Goal: Transaction & Acquisition: Purchase product/service

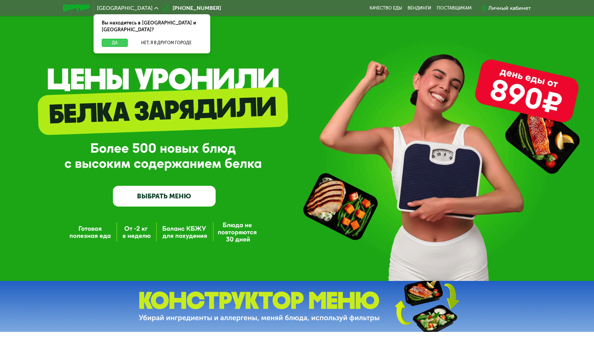
click at [113, 39] on button "Да" at bounding box center [115, 43] width 26 height 8
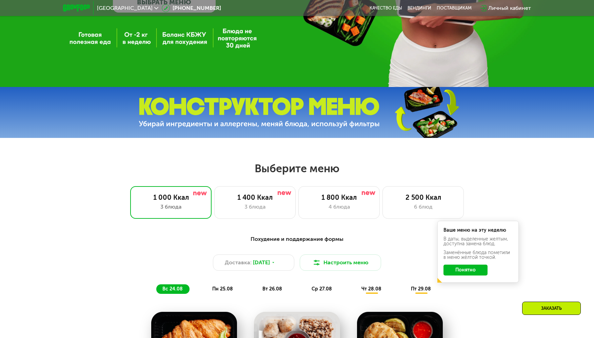
scroll to position [261, 0]
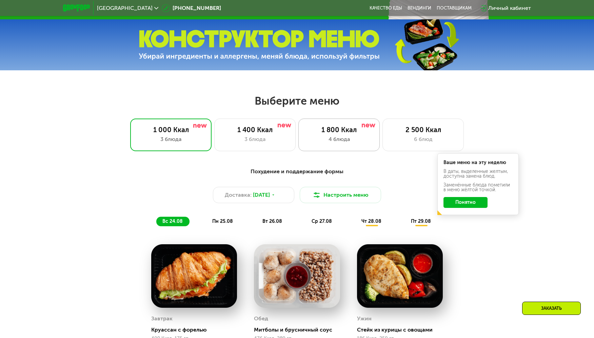
click at [383, 144] on div "1 800 Ккал 4 блюда" at bounding box center [423, 134] width 81 height 33
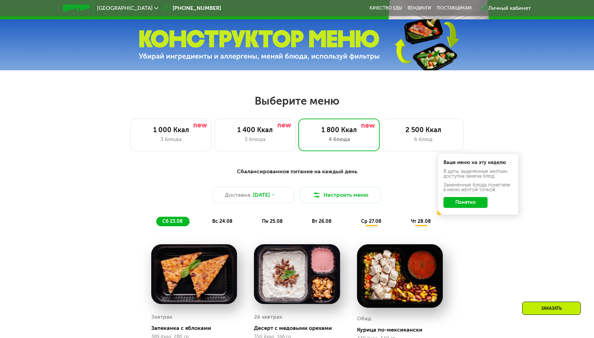
click at [452, 201] on button "Понятно" at bounding box center [466, 202] width 44 height 11
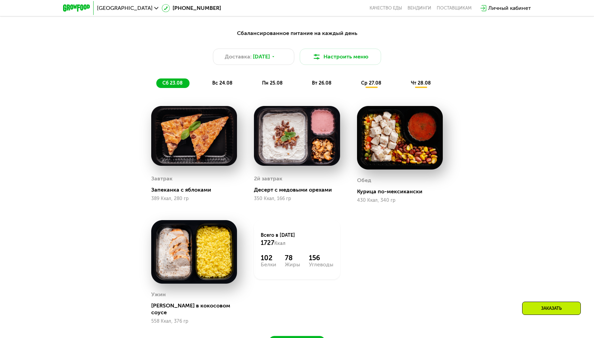
scroll to position [398, 0]
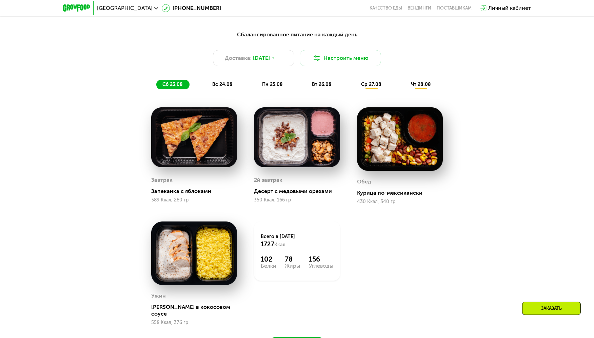
click at [222, 82] on span "вс 24.08" at bounding box center [222, 84] width 20 height 6
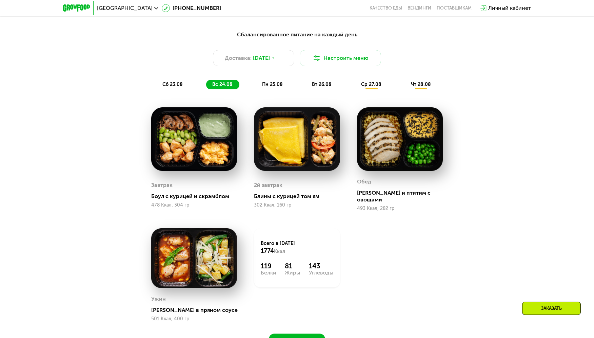
click at [266, 85] on span "пн 25.08" at bounding box center [272, 84] width 21 height 6
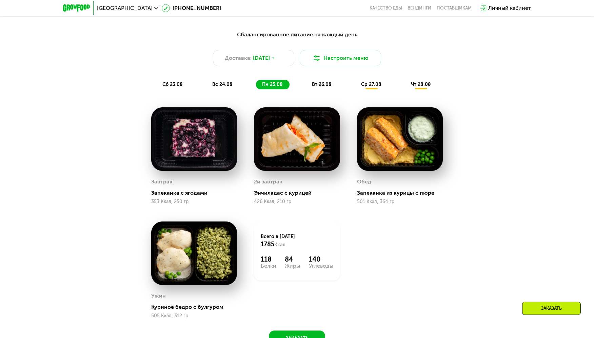
click at [355, 85] on div "вт 26.08" at bounding box center [371, 84] width 33 height 9
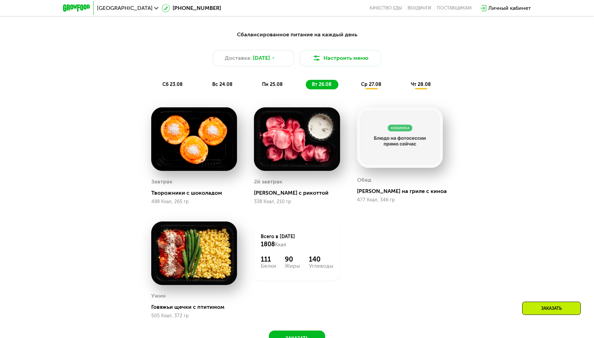
click at [405, 80] on div "ср 27.08" at bounding box center [421, 84] width 33 height 9
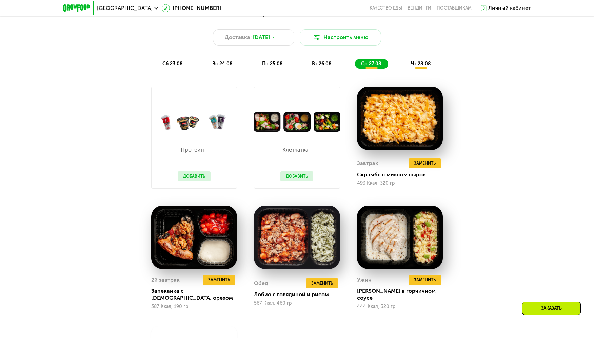
scroll to position [428, 0]
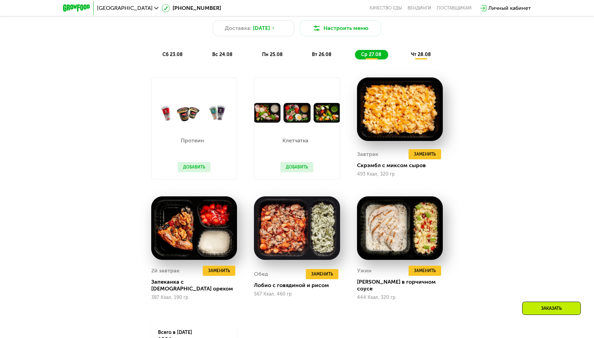
click at [419, 55] on span "чт 28.08" at bounding box center [421, 55] width 20 height 6
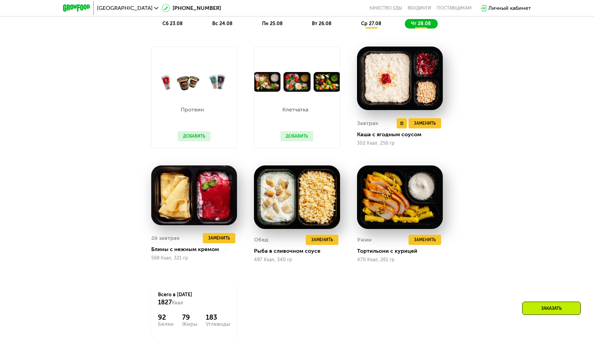
scroll to position [450, 0]
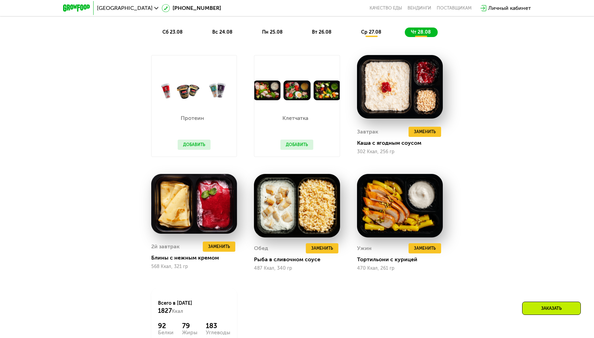
click at [325, 35] on span "вт 26.08" at bounding box center [322, 32] width 20 height 6
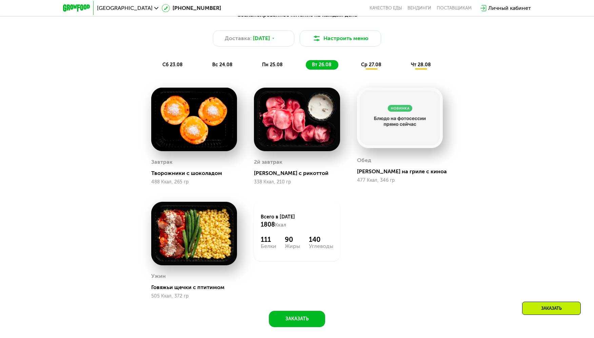
scroll to position [416, 0]
